Goal: Connect with others: Connect with others

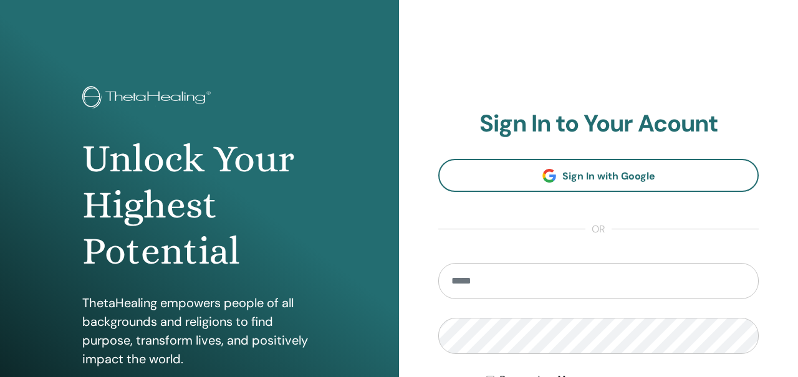
scroll to position [112, 0]
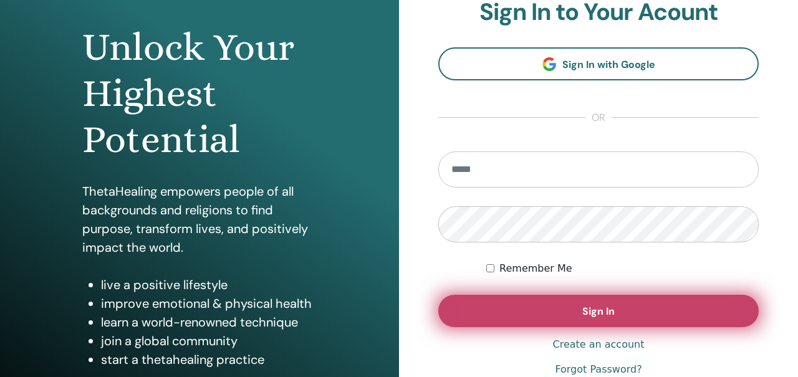
type input "**********"
click at [513, 306] on button "Sign In" at bounding box center [598, 311] width 320 height 32
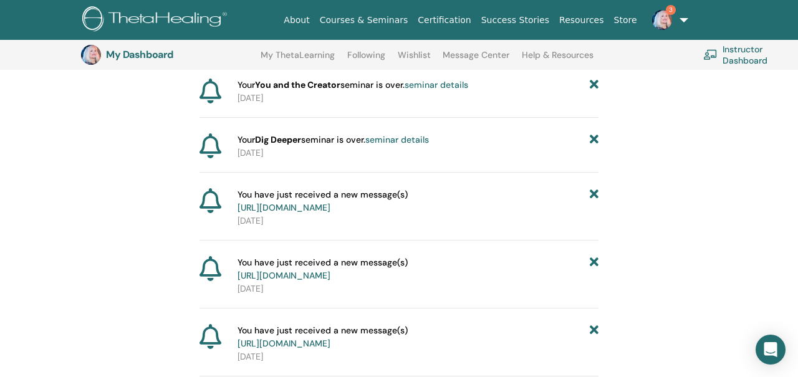
scroll to position [224, 0]
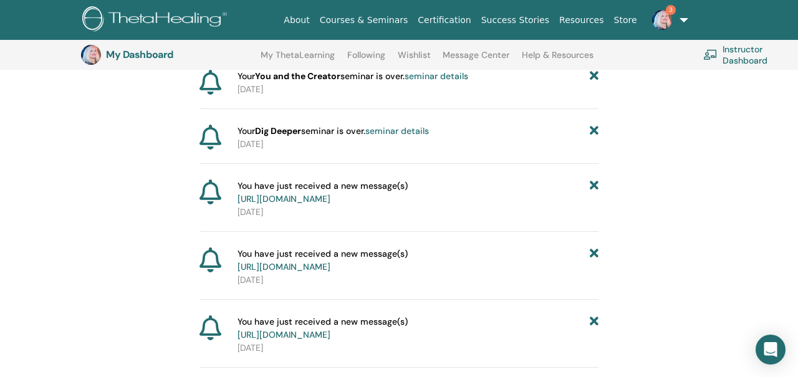
click at [330, 193] on link "https://member.thetahealing.com/message-center/messages/a7da2683-9379-4478-8ce9…" at bounding box center [284, 198] width 93 height 11
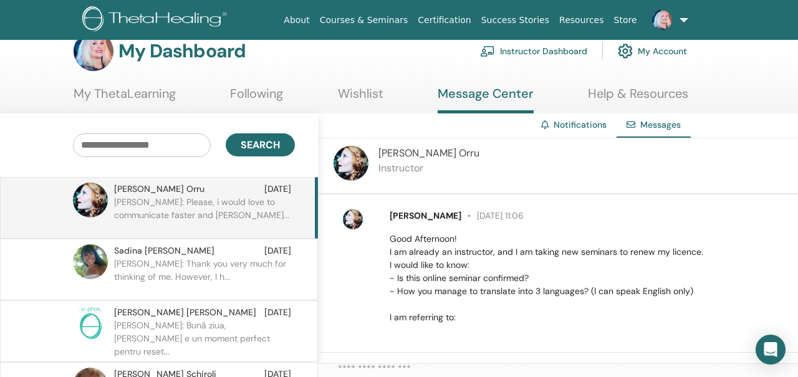
scroll to position [22, 0]
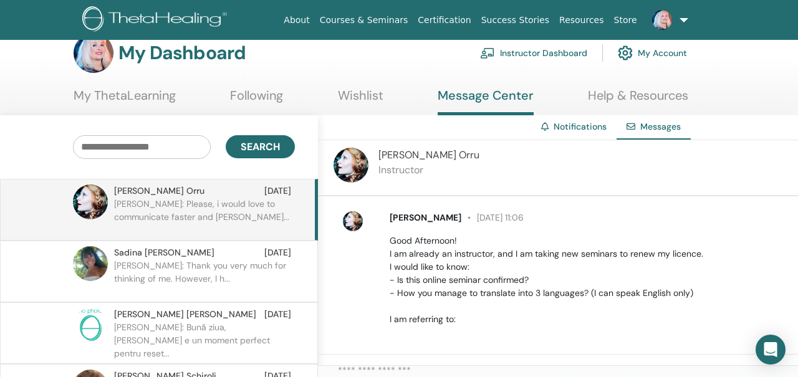
click at [400, 153] on span "[PERSON_NAME]" at bounding box center [428, 154] width 101 height 13
click at [400, 153] on span "Debora Orru" at bounding box center [428, 154] width 101 height 13
copy span "Debora"
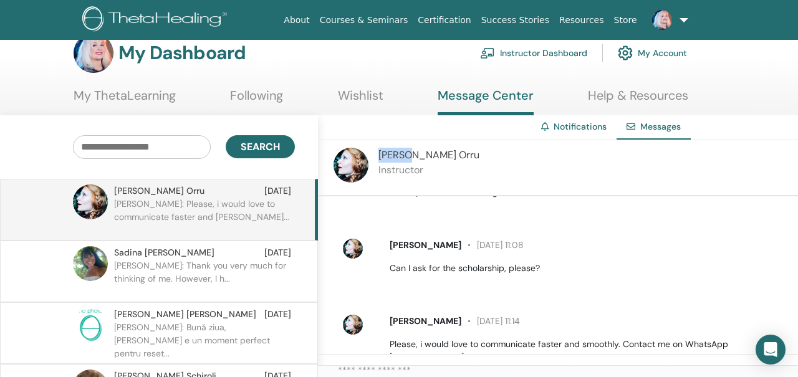
scroll to position [559, 0]
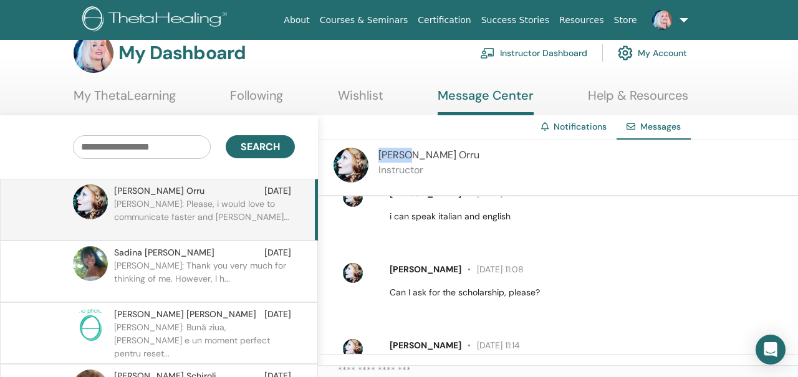
click at [395, 150] on span "Debora Orru" at bounding box center [428, 154] width 101 height 13
drag, startPoint x: 378, startPoint y: 153, endPoint x: 443, endPoint y: 153, distance: 64.9
click at [442, 153] on div "Debora Orru Instructor" at bounding box center [558, 168] width 480 height 56
copy span "Debora Orru"
click at [371, 19] on link "Courses & Seminars" at bounding box center [364, 20] width 99 height 23
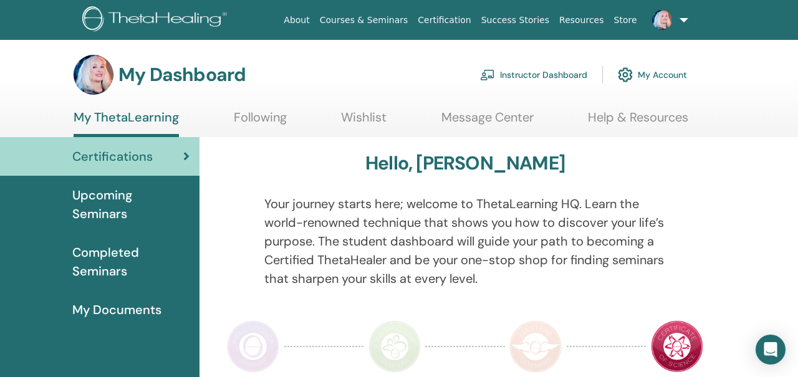
click at [269, 117] on link "Following" at bounding box center [260, 122] width 53 height 24
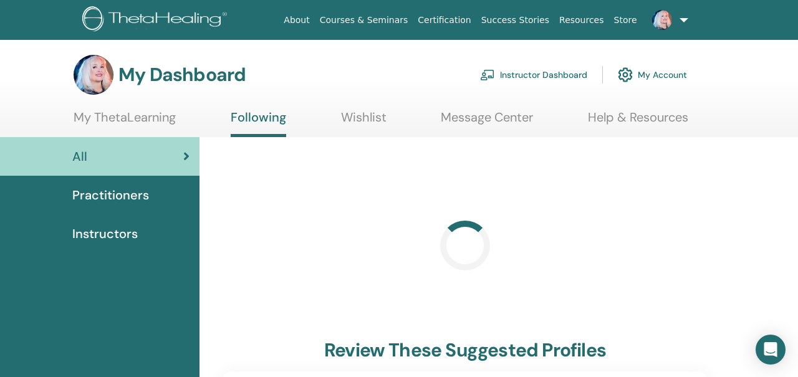
click at [109, 233] on span "Instructors" at bounding box center [104, 233] width 65 height 19
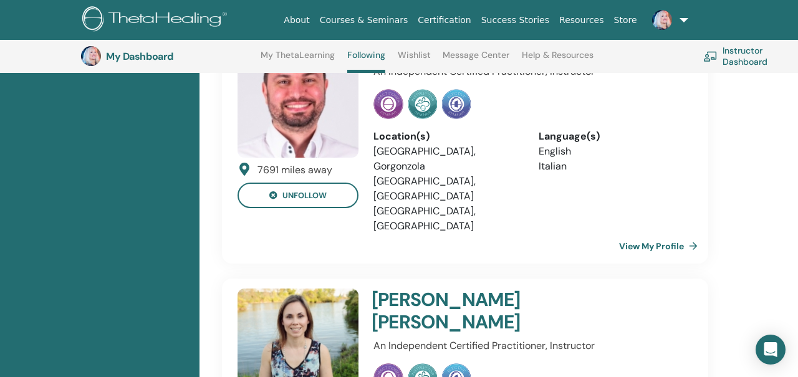
scroll to position [3231, 0]
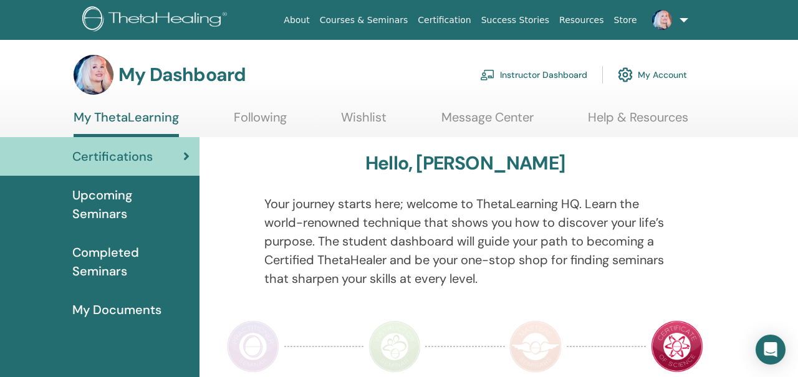
click at [358, 114] on link "Wishlist" at bounding box center [364, 122] width 46 height 24
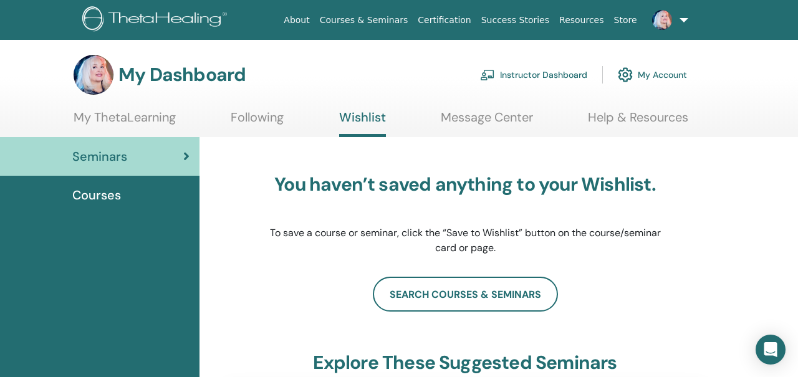
click at [476, 111] on link "Message Center" at bounding box center [487, 122] width 92 height 24
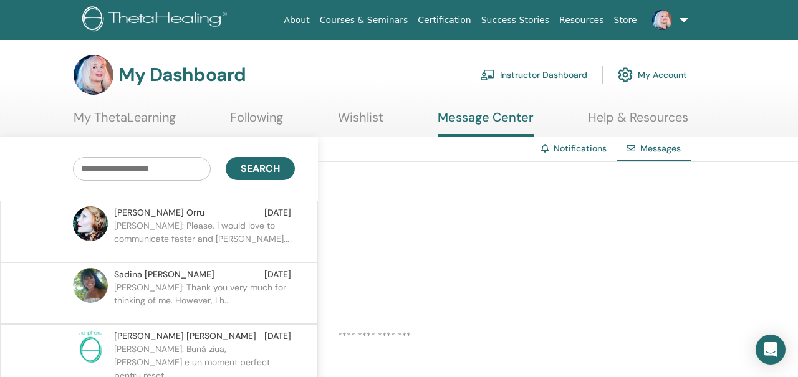
click at [229, 225] on p "Debora: Please, i would love to communicate faster and smoot..." at bounding box center [204, 237] width 181 height 37
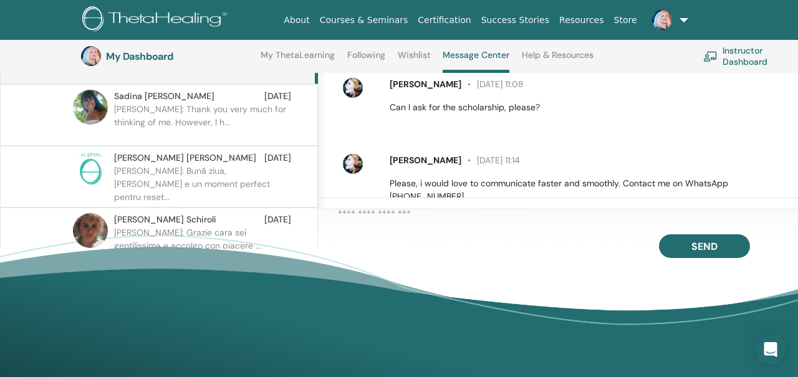
scroll to position [588, 0]
